Goal: Task Accomplishment & Management: Use online tool/utility

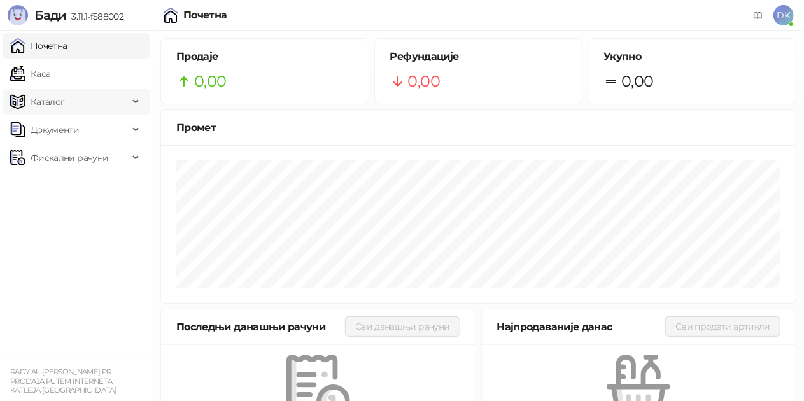
click at [50, 73] on link "Каса" at bounding box center [30, 73] width 40 height 25
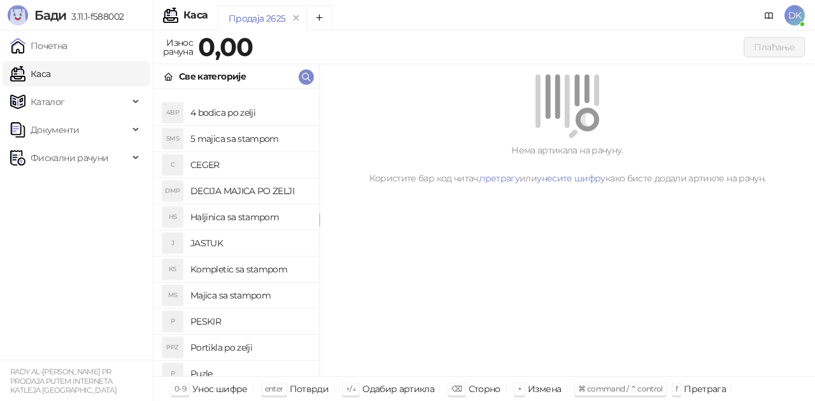
scroll to position [127, 0]
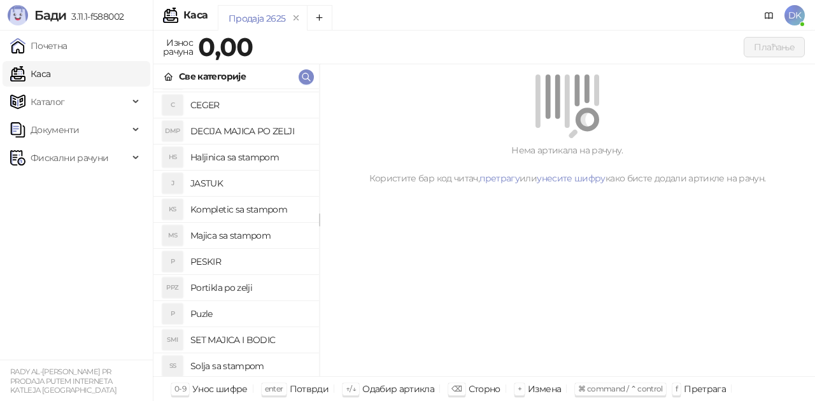
click at [227, 233] on h4 "Majica sa stampom" at bounding box center [249, 235] width 118 height 20
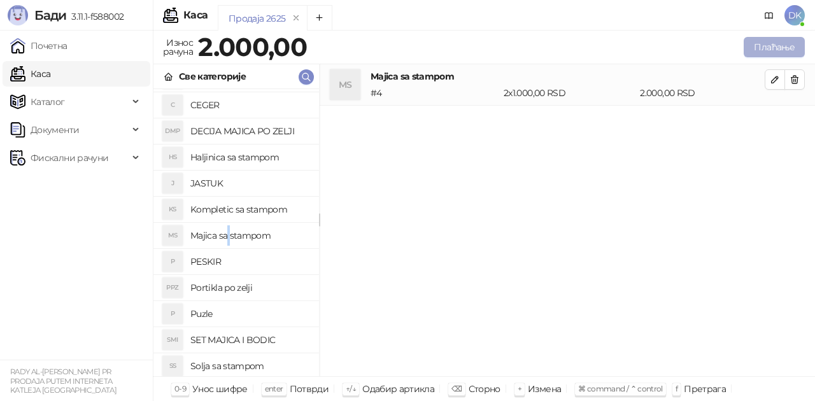
click at [759, 51] on button "Плаћање" at bounding box center [774, 47] width 61 height 20
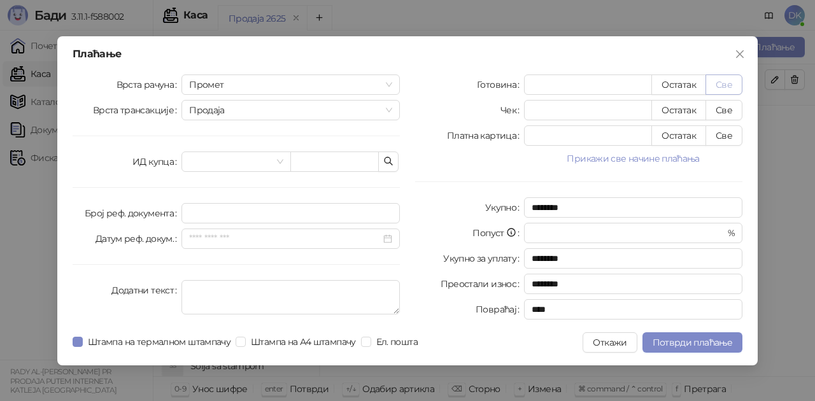
click at [731, 85] on button "Све" at bounding box center [723, 84] width 37 height 20
type input "****"
click at [679, 337] on span "Потврди плаћање" at bounding box center [693, 342] width 80 height 11
